Goal: Transaction & Acquisition: Book appointment/travel/reservation

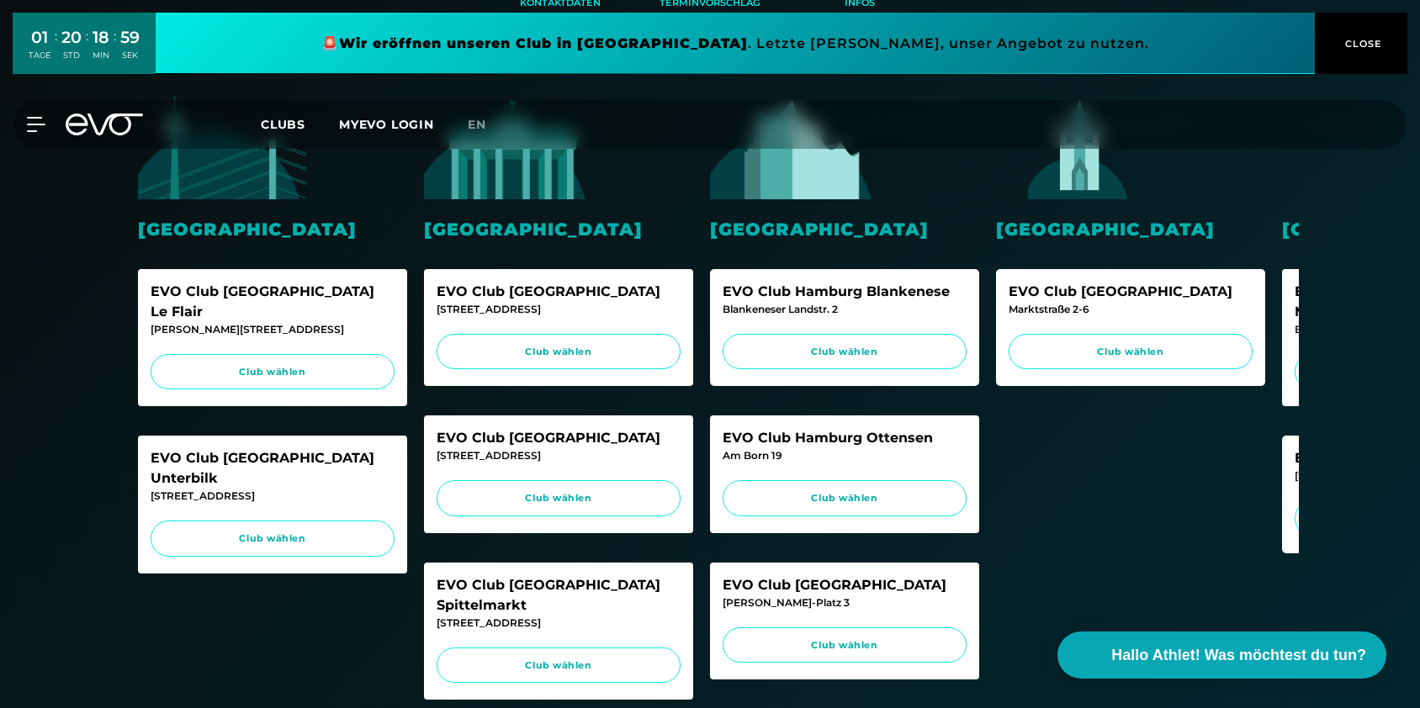
scroll to position [474, 0]
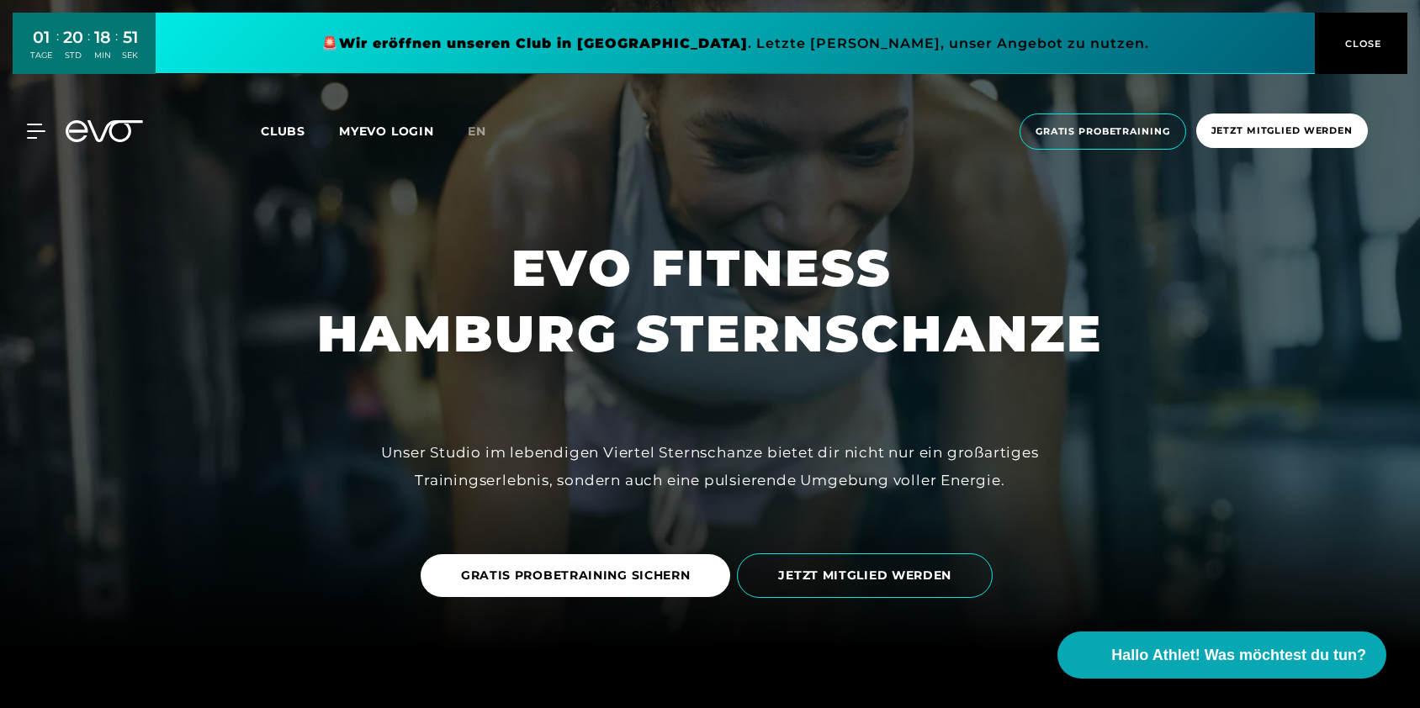
scroll to position [67, 0]
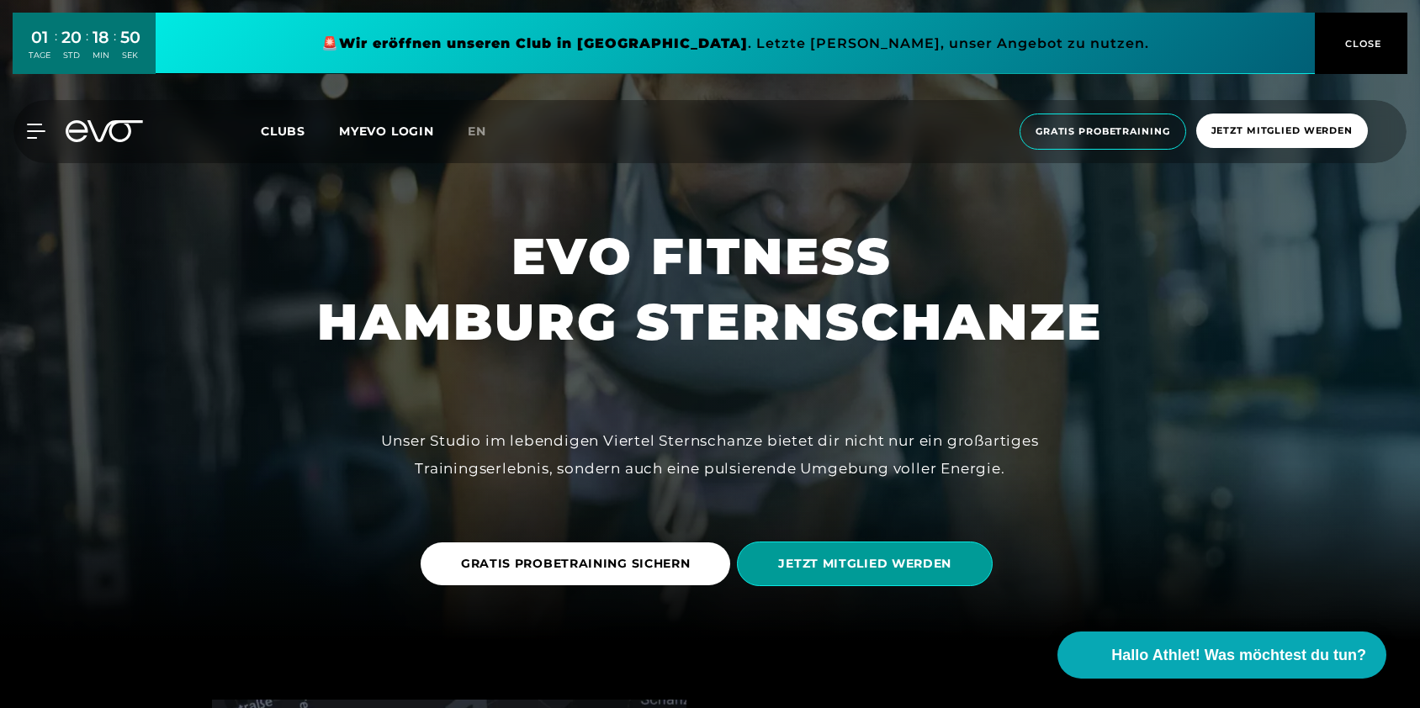
click at [823, 574] on span "JETZT MITGLIED WERDEN" at bounding box center [865, 564] width 256 height 45
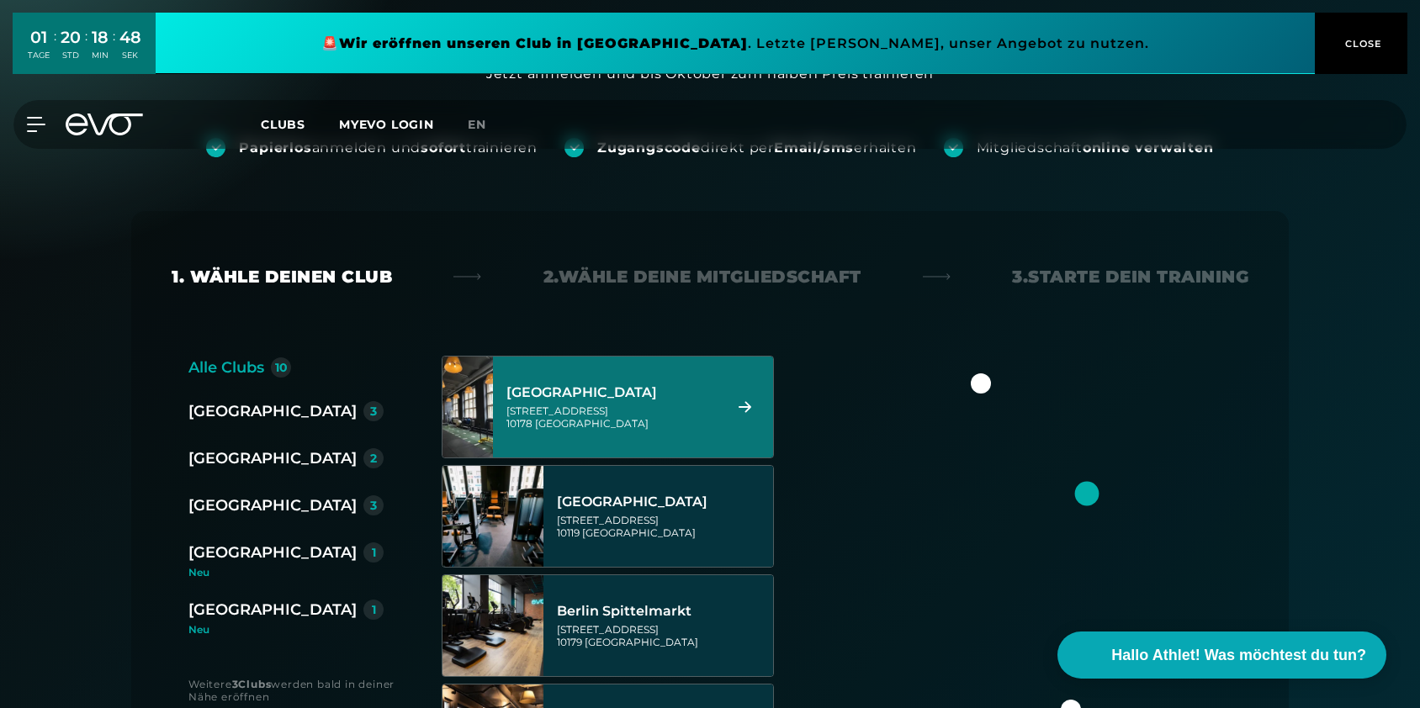
scroll to position [192, 0]
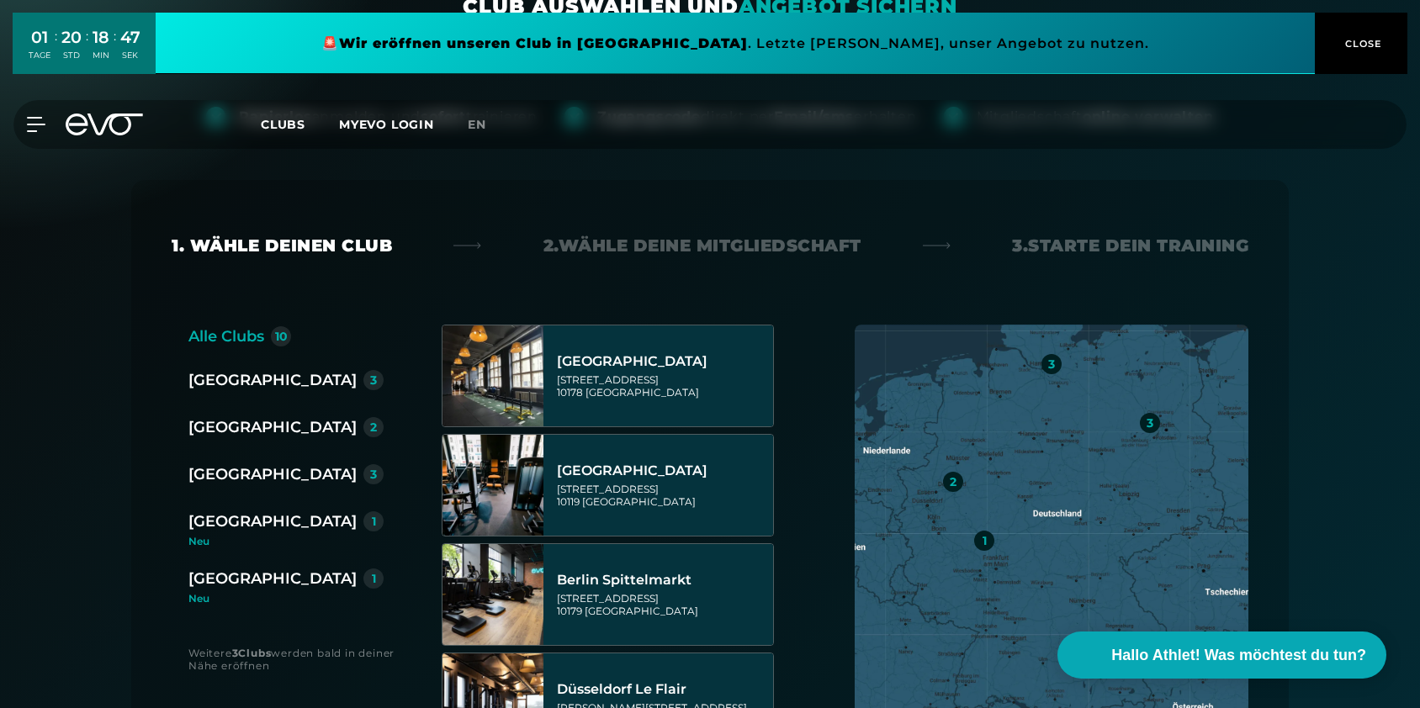
click at [259, 470] on div "[GEOGRAPHIC_DATA]" at bounding box center [272, 475] width 168 height 24
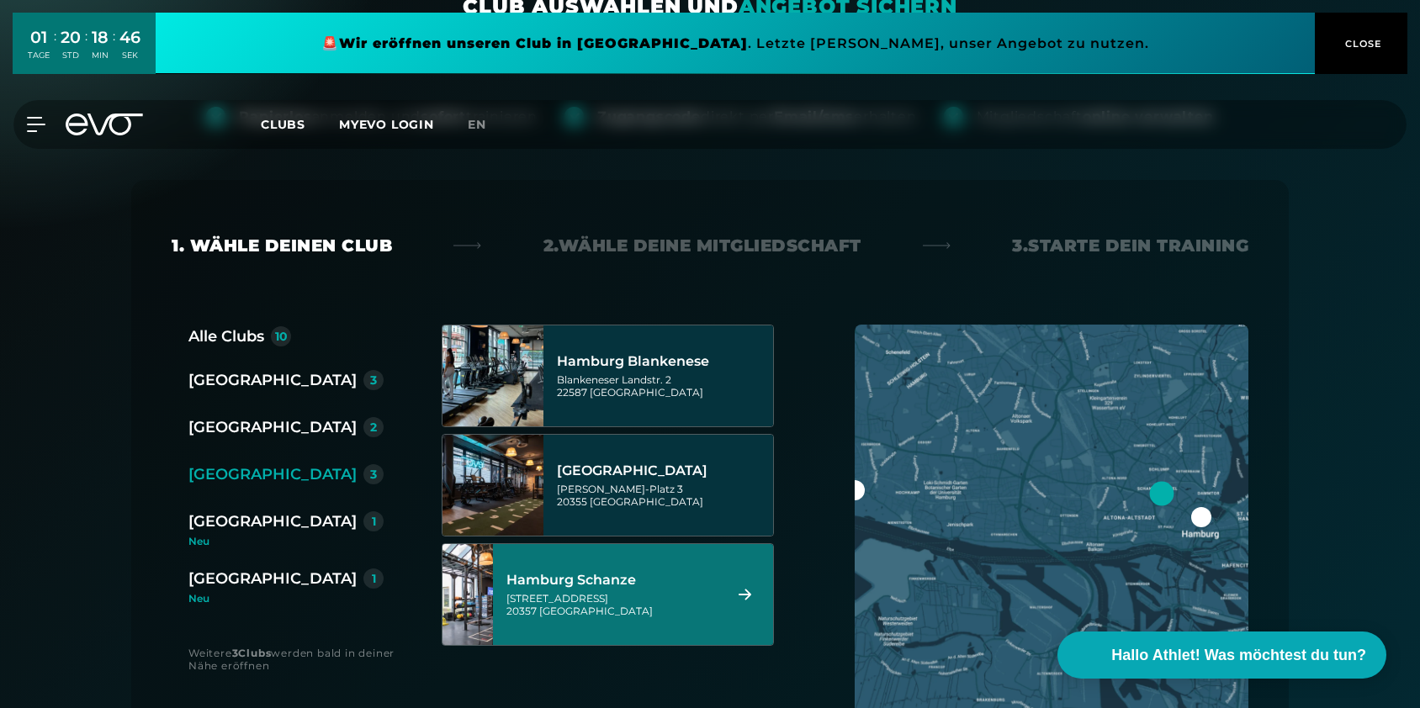
click at [594, 603] on div "Kampstraße 15 20357 Hamburg" at bounding box center [611, 604] width 211 height 25
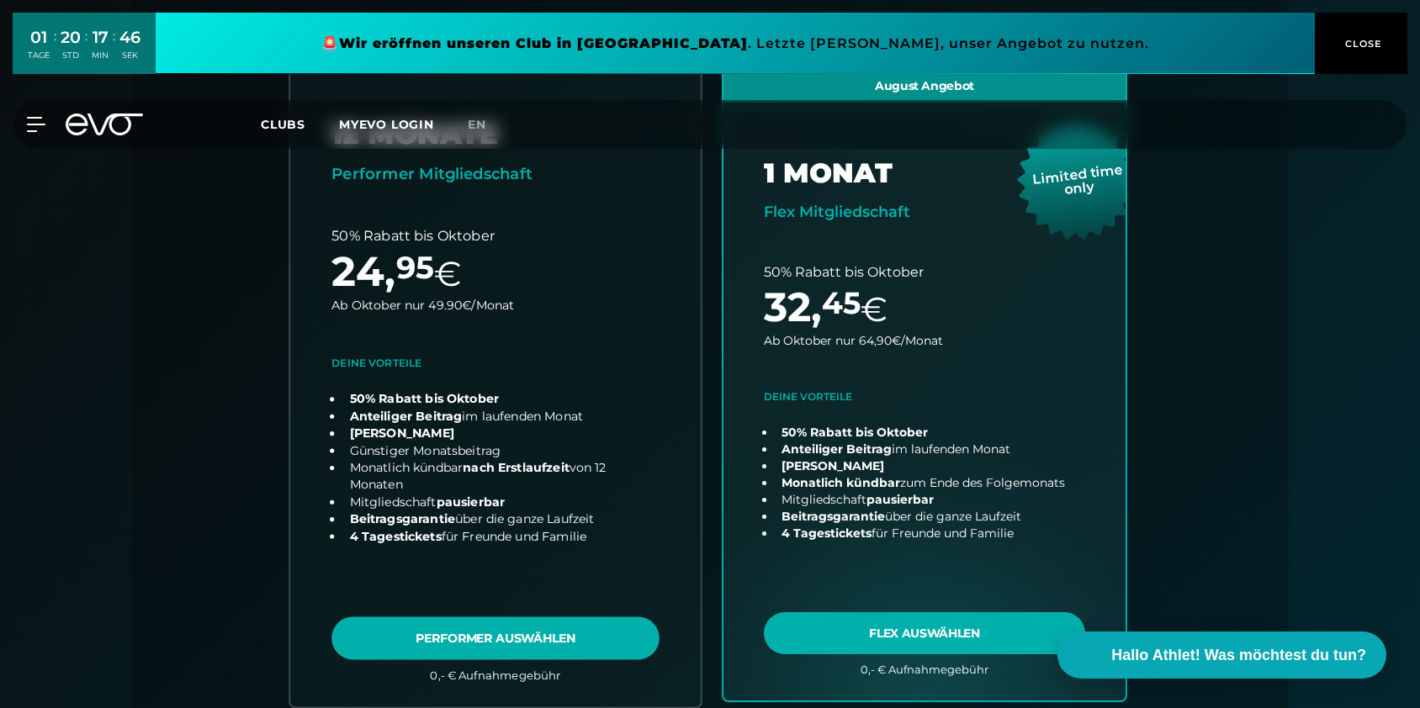
scroll to position [447, 0]
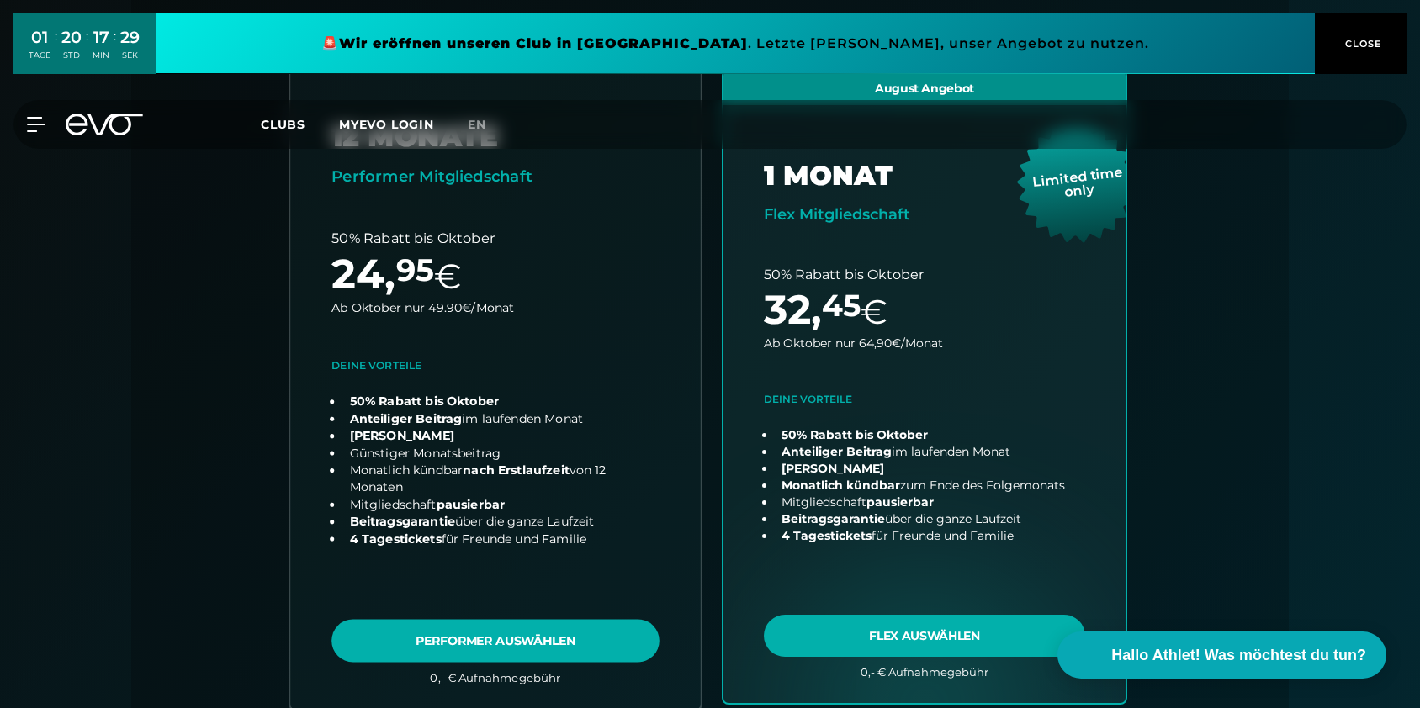
click at [492, 650] on link "choose plan" at bounding box center [495, 387] width 410 height 644
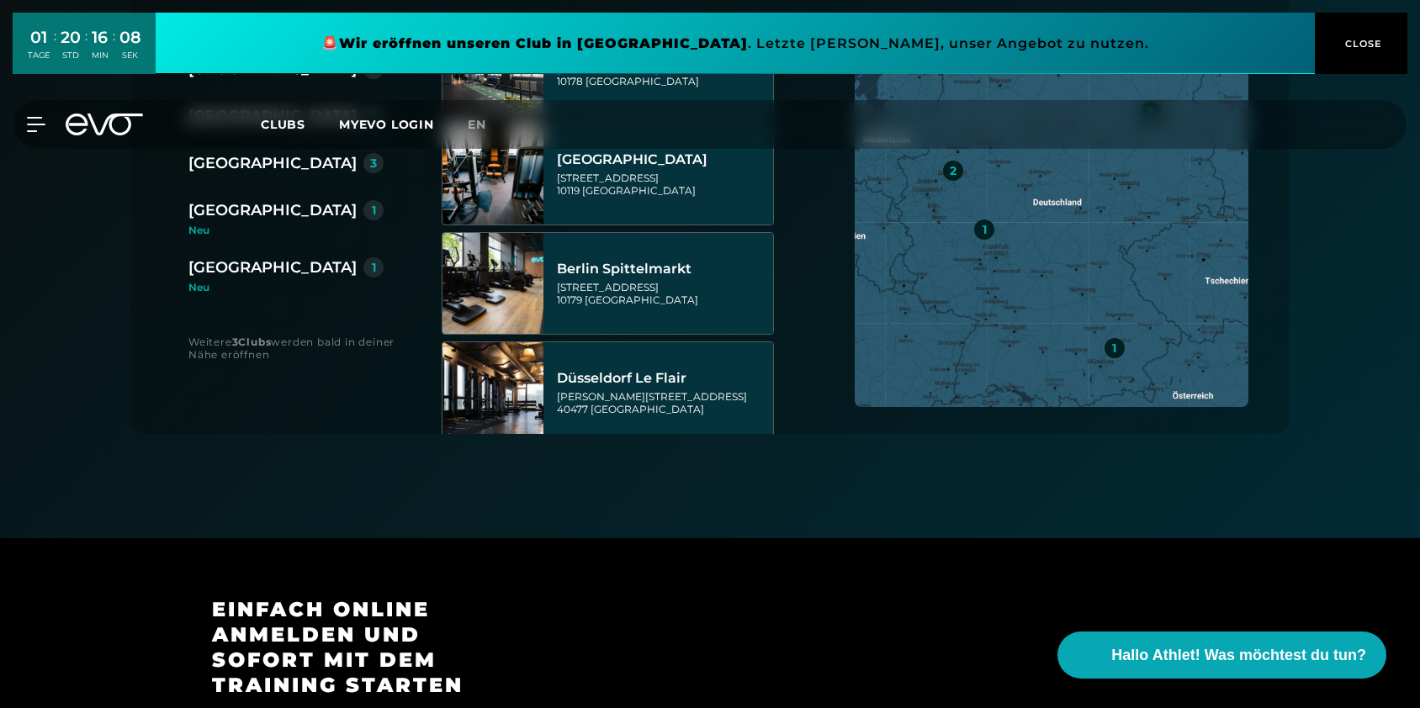
scroll to position [596, 0]
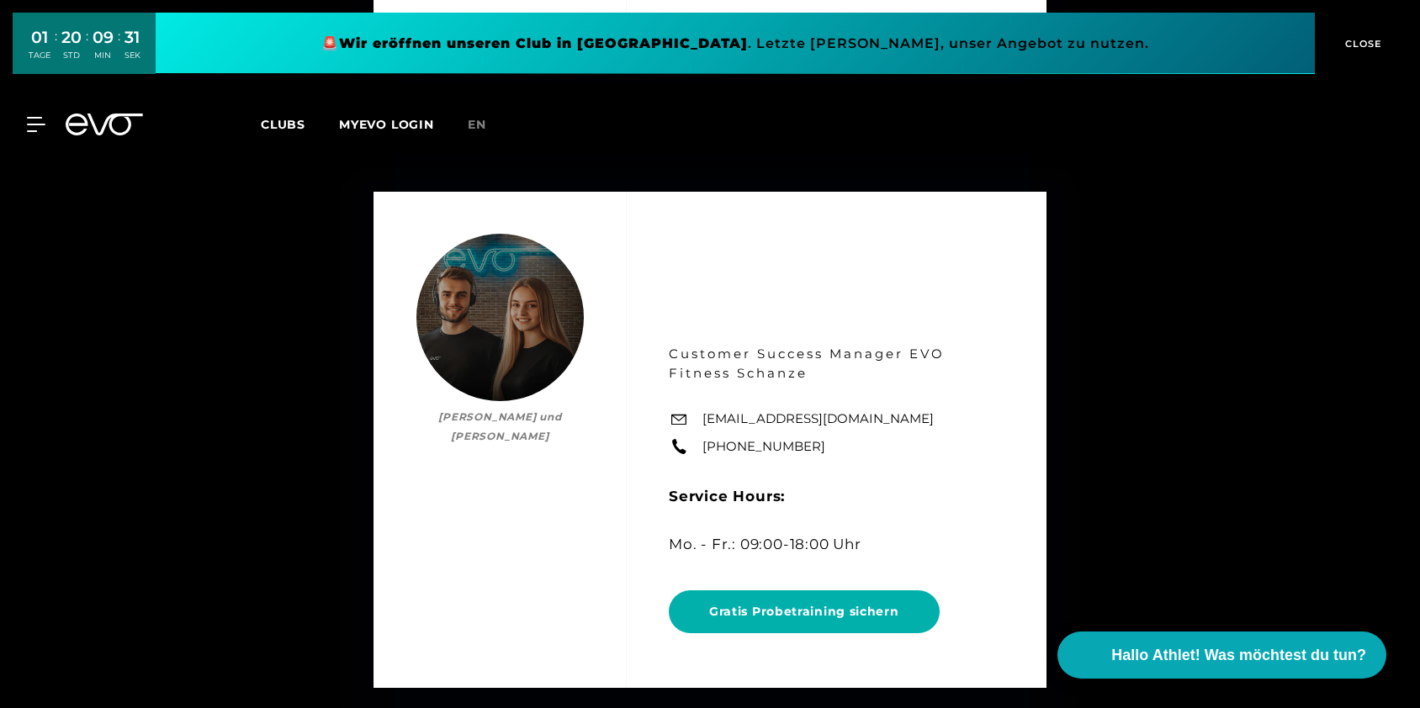
scroll to position [8493, 0]
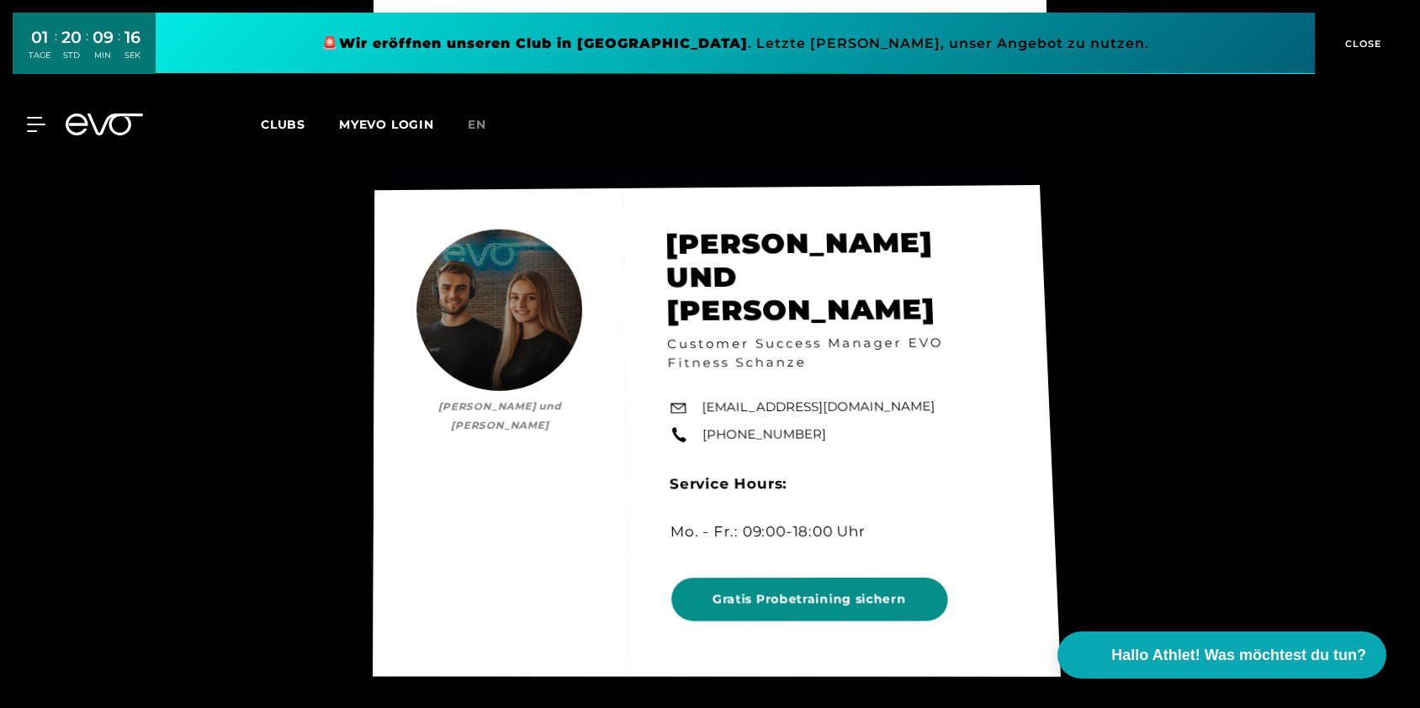
click at [743, 590] on span "Gratis Probetraining sichern" at bounding box center [809, 599] width 194 height 18
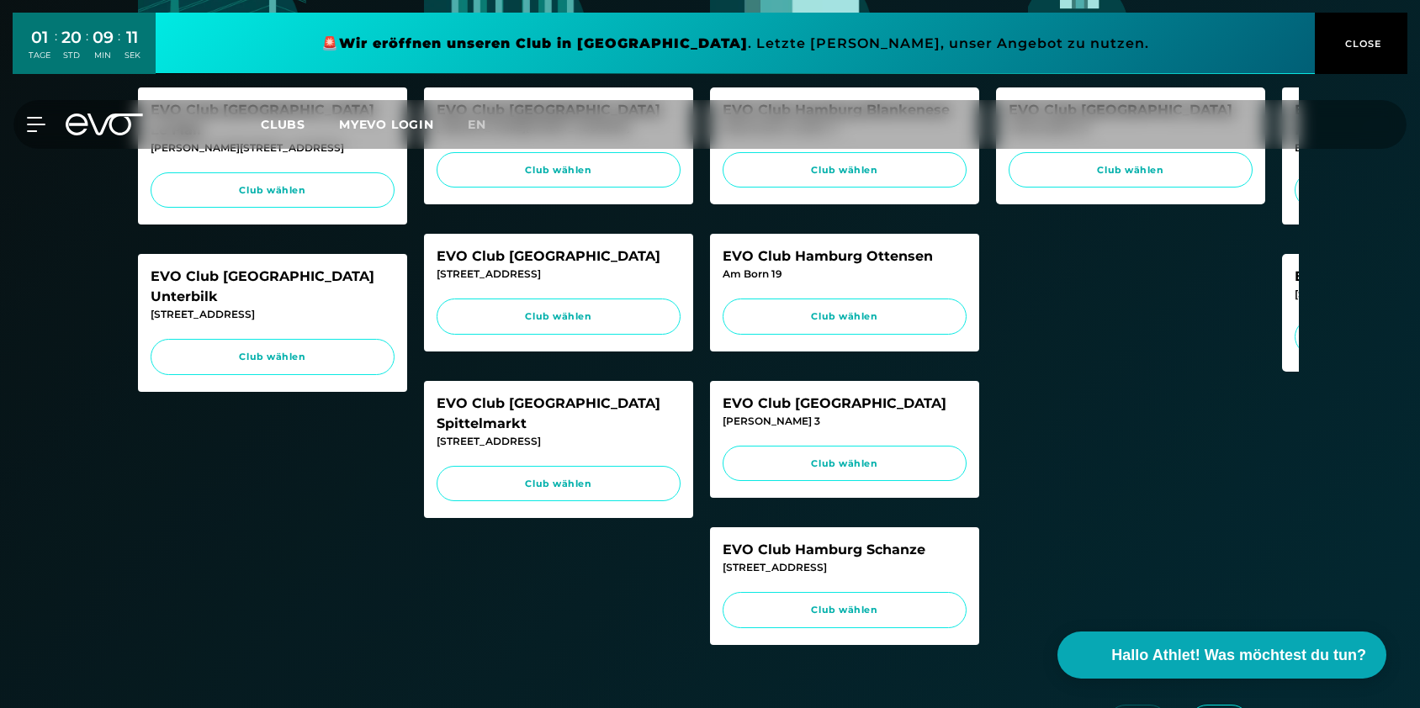
scroll to position [655, 0]
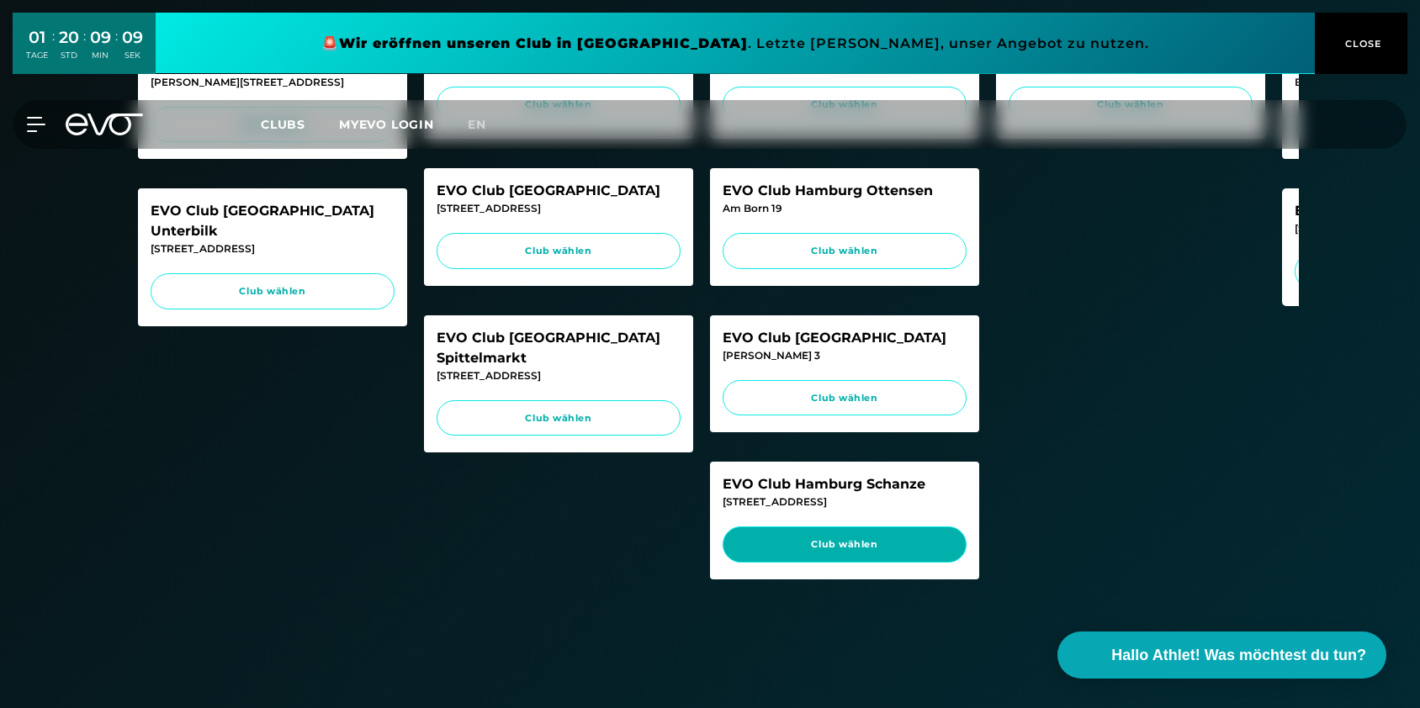
click at [825, 563] on link "Club wählen" at bounding box center [844, 545] width 244 height 36
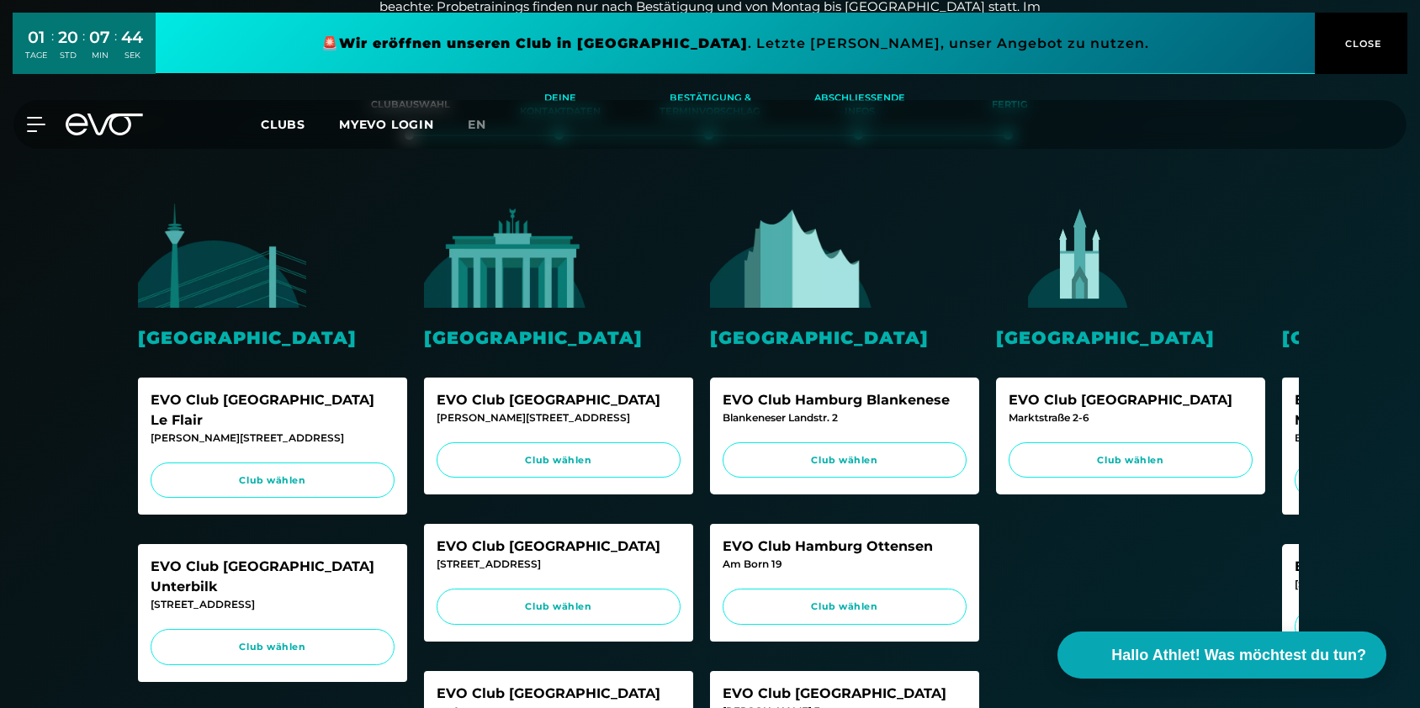
scroll to position [155, 0]
